Goal: Information Seeking & Learning: Learn about a topic

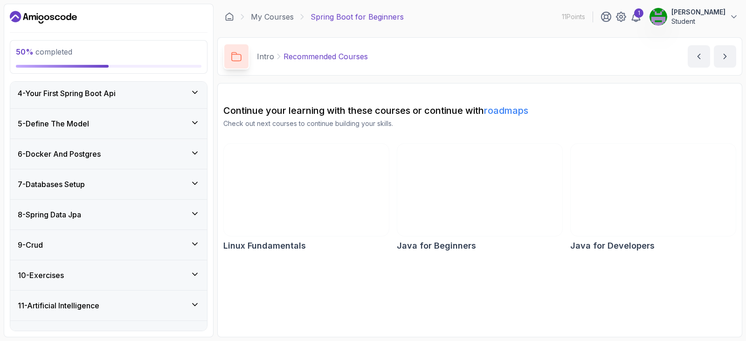
scroll to position [192, 0]
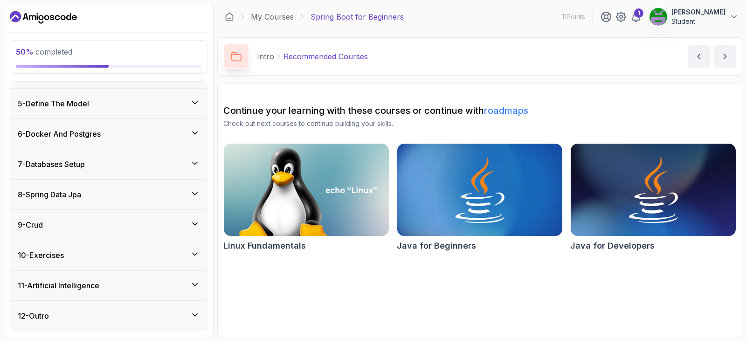
click at [103, 190] on div "8 - Spring Data Jpa" at bounding box center [109, 194] width 182 height 11
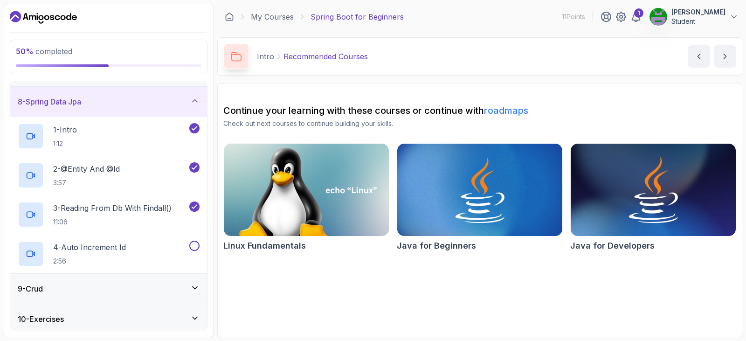
scroll to position [270, 0]
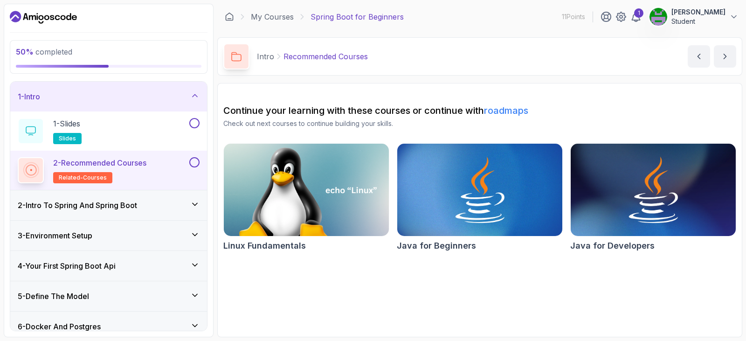
click at [151, 203] on div "2 - Intro To Spring And Spring Boot" at bounding box center [109, 204] width 182 height 11
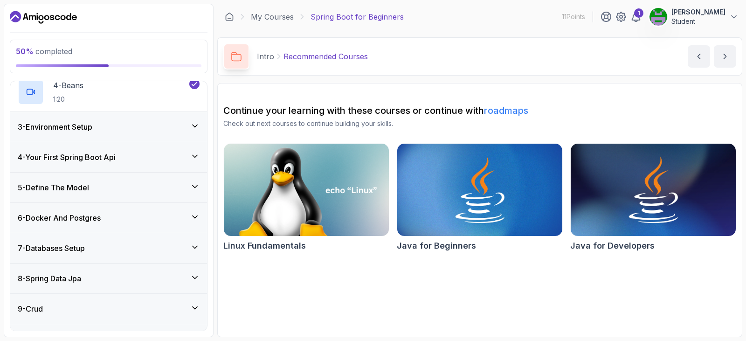
click at [155, 122] on div "3 - Environment Setup" at bounding box center [109, 126] width 182 height 11
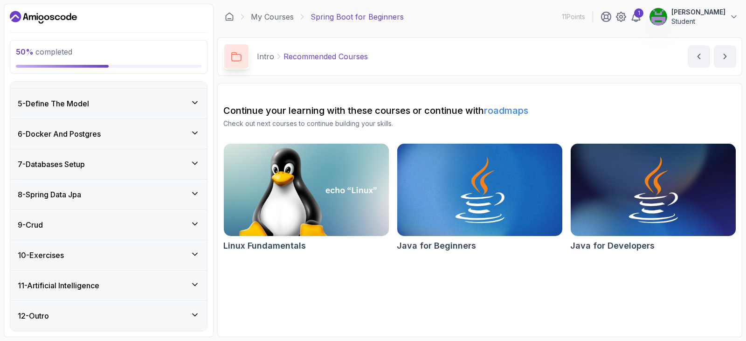
click at [165, 101] on div "5 - Define The Model" at bounding box center [109, 103] width 182 height 11
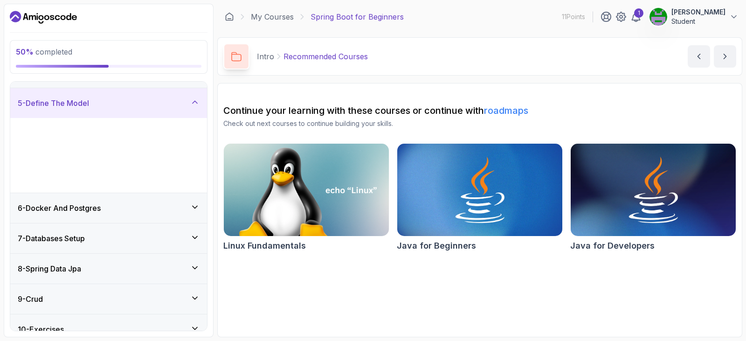
scroll to position [114, 0]
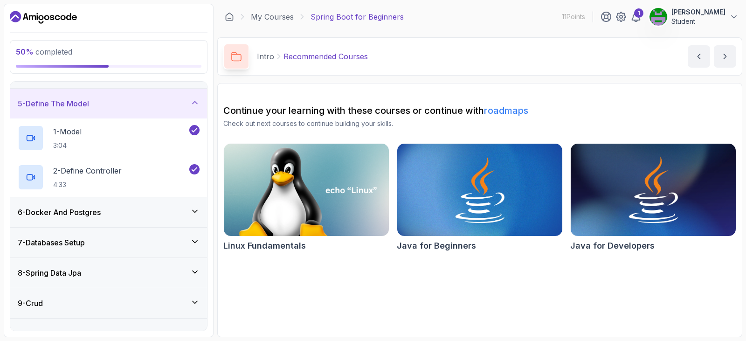
click at [162, 210] on div "6 - Docker And Postgres" at bounding box center [109, 211] width 182 height 11
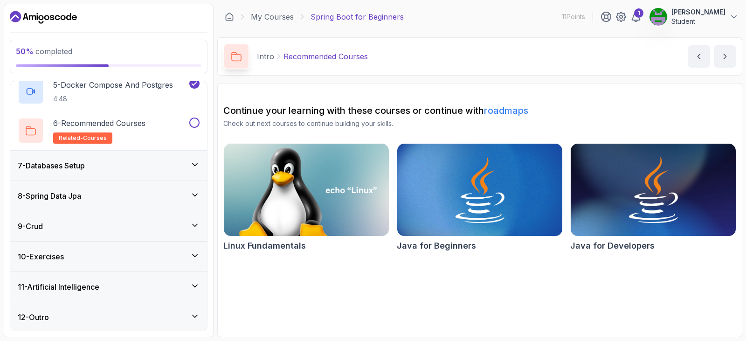
click at [151, 172] on div "7 - Databases Setup" at bounding box center [108, 166] width 197 height 30
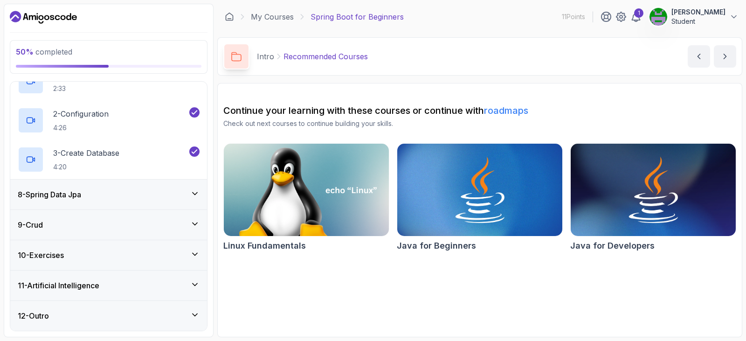
click at [149, 188] on div "8 - Spring Data Jpa" at bounding box center [108, 194] width 197 height 30
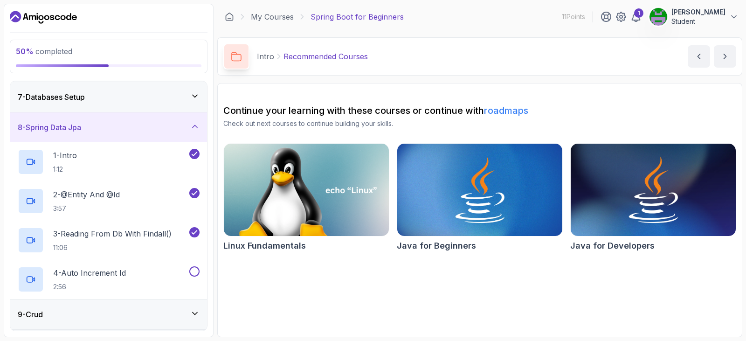
scroll to position [270, 0]
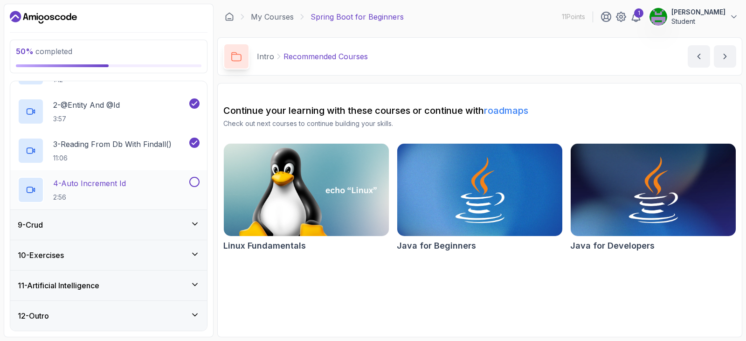
click at [136, 197] on div "4 - Auto Increment Id 2:56" at bounding box center [103, 190] width 170 height 26
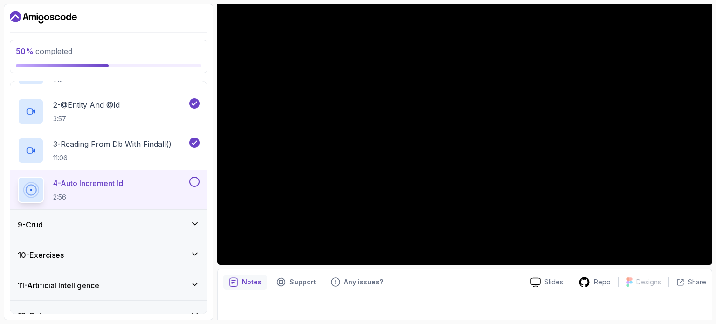
scroll to position [33, 0]
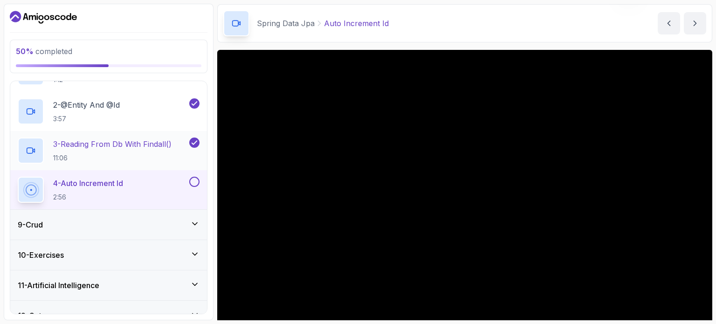
click at [120, 163] on p "11:06" at bounding box center [112, 157] width 118 height 9
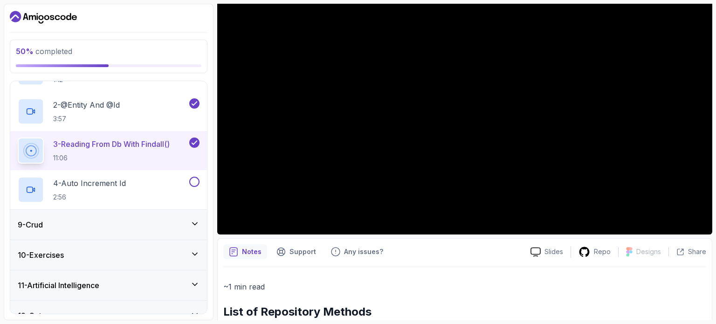
scroll to position [126, 0]
click at [129, 124] on div "2 - @Entity And @Id 3:57" at bounding box center [103, 111] width 170 height 26
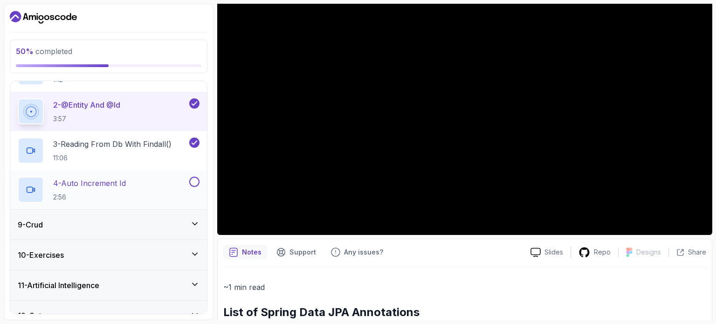
click at [169, 203] on div "4 - Auto Increment Id 2:56" at bounding box center [103, 190] width 170 height 26
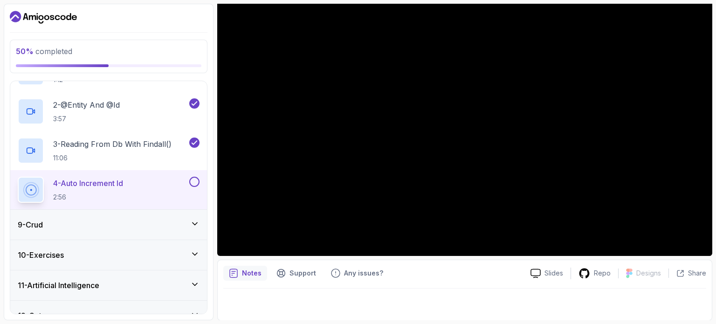
scroll to position [263, 0]
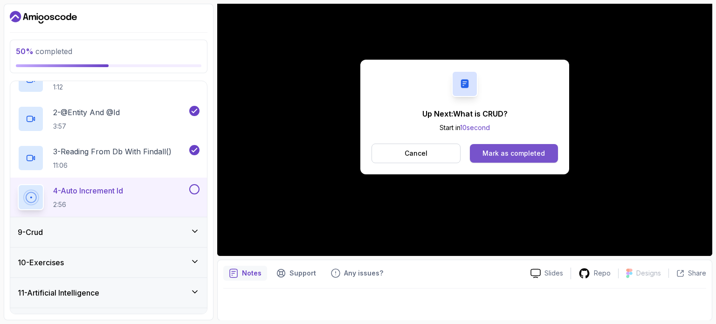
click at [502, 147] on button "Mark as completed" at bounding box center [514, 153] width 88 height 19
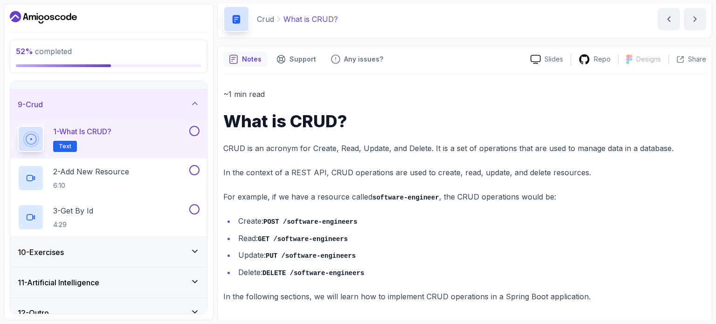
scroll to position [246, 0]
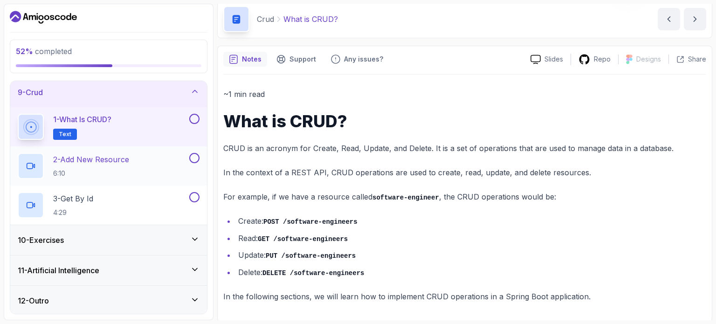
click at [125, 173] on p "6:10" at bounding box center [91, 173] width 76 height 9
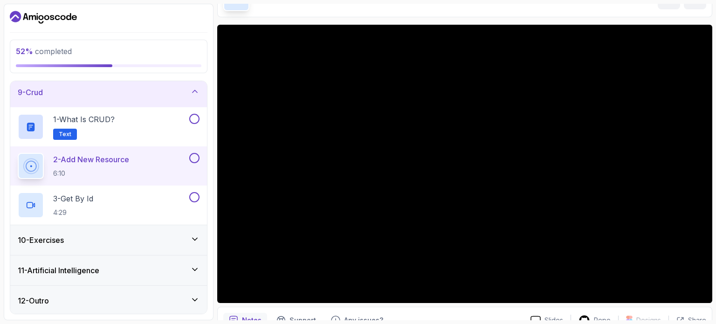
scroll to position [59, 0]
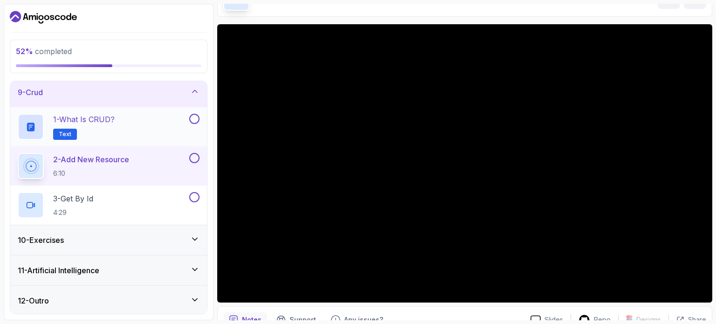
click at [154, 126] on div "1 - What is CRUD? Text" at bounding box center [103, 127] width 170 height 26
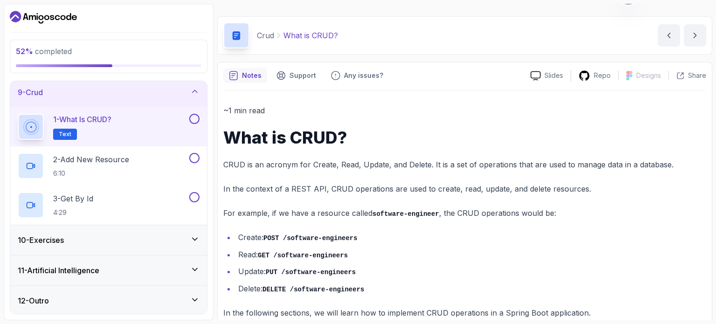
scroll to position [37, 0]
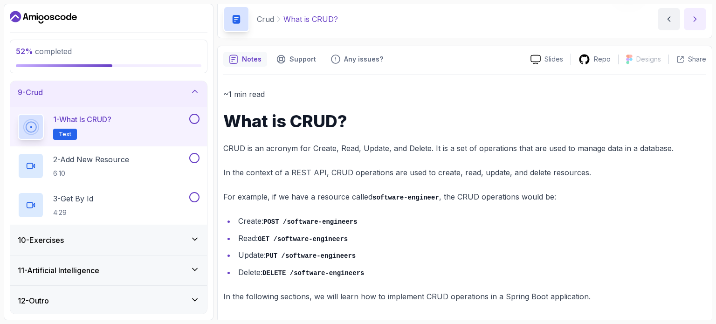
click at [692, 20] on icon "next content" at bounding box center [694, 18] width 9 height 9
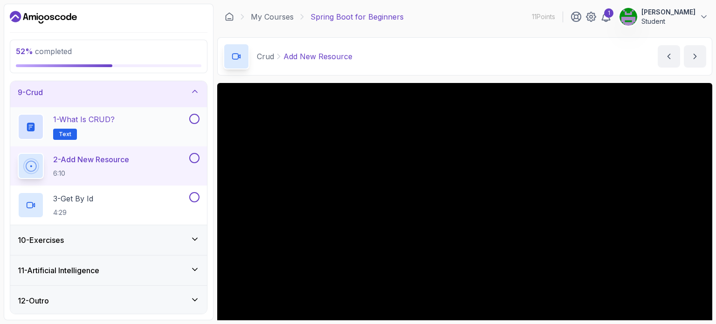
click at [196, 115] on button at bounding box center [194, 119] width 10 height 10
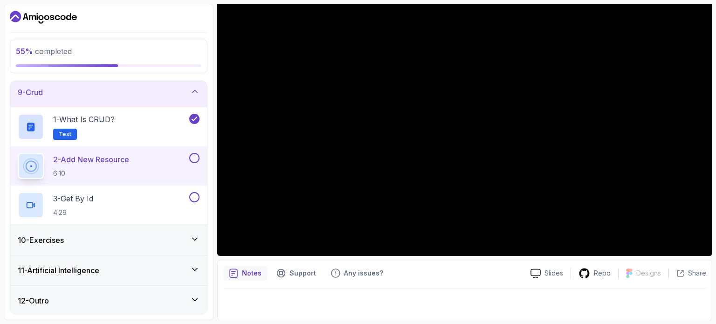
scroll to position [59, 0]
